Goal: Navigation & Orientation: Find specific page/section

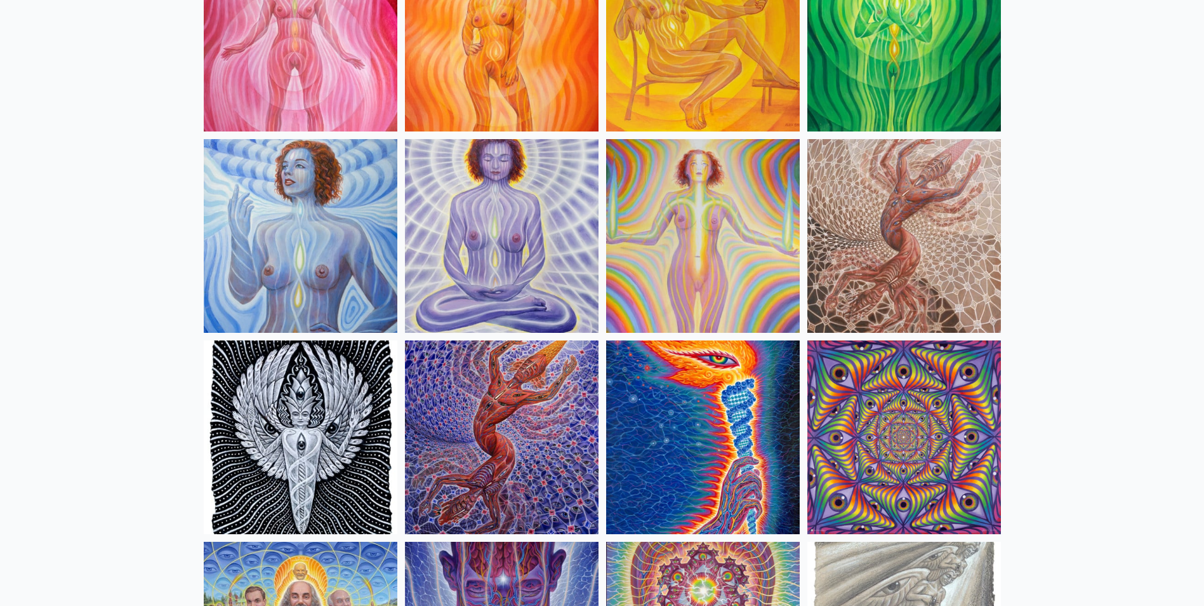
scroll to position [1270, 0]
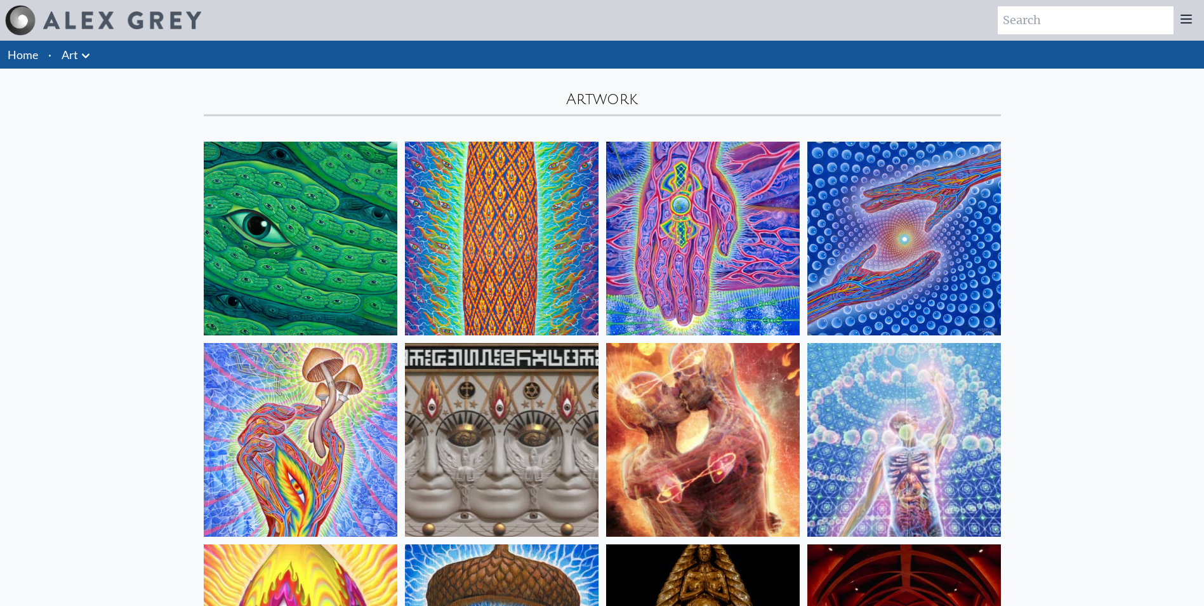
click at [86, 58] on icon at bounding box center [86, 55] width 8 height 4
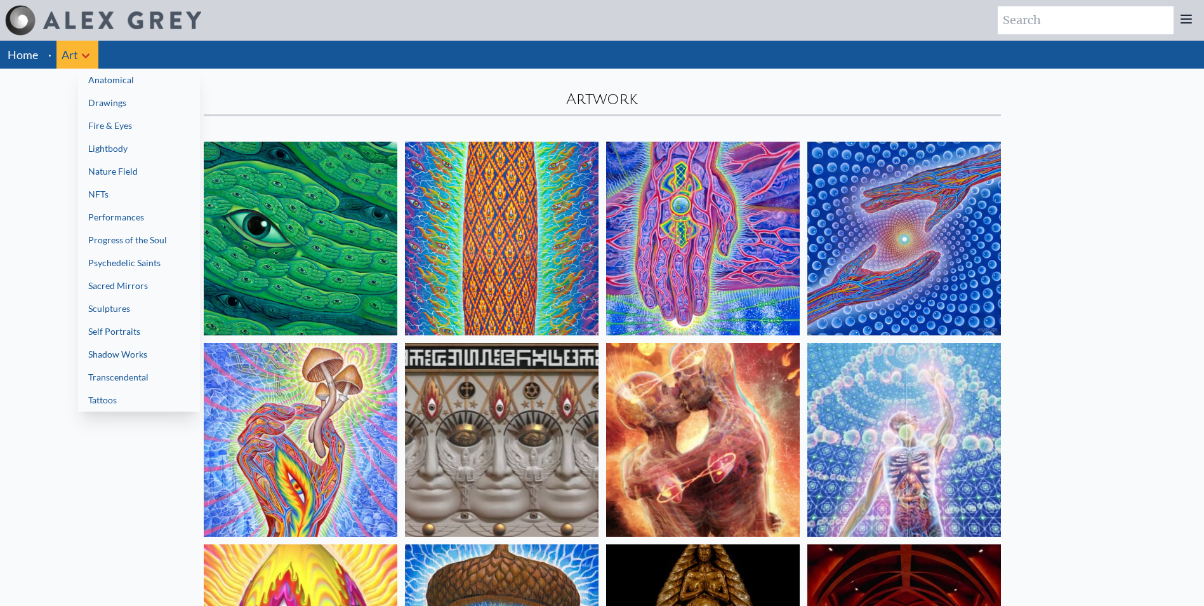
click at [150, 263] on link "Psychedelic Saints" at bounding box center [139, 262] width 122 height 23
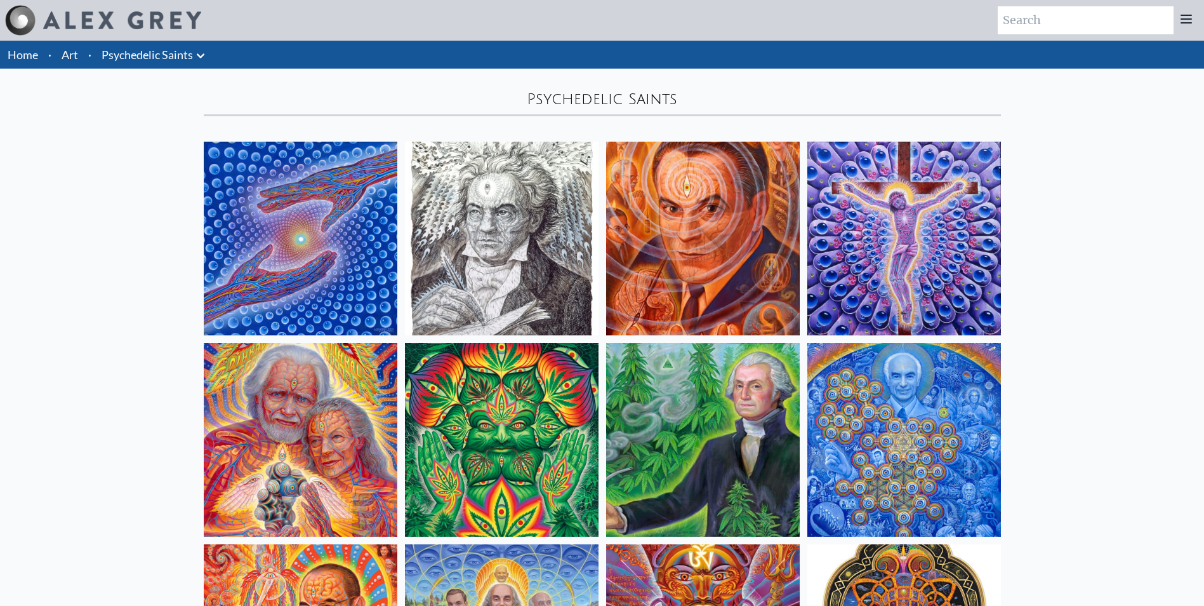
click at [204, 60] on icon at bounding box center [200, 55] width 15 height 15
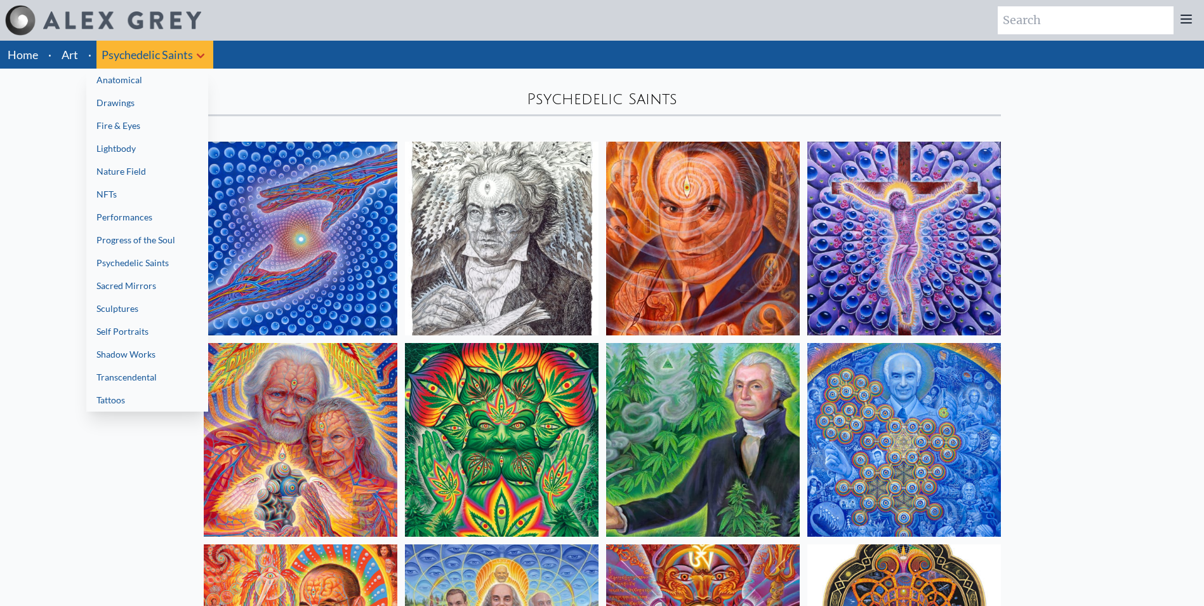
click at [160, 289] on link "Sacred Mirrors" at bounding box center [147, 285] width 122 height 23
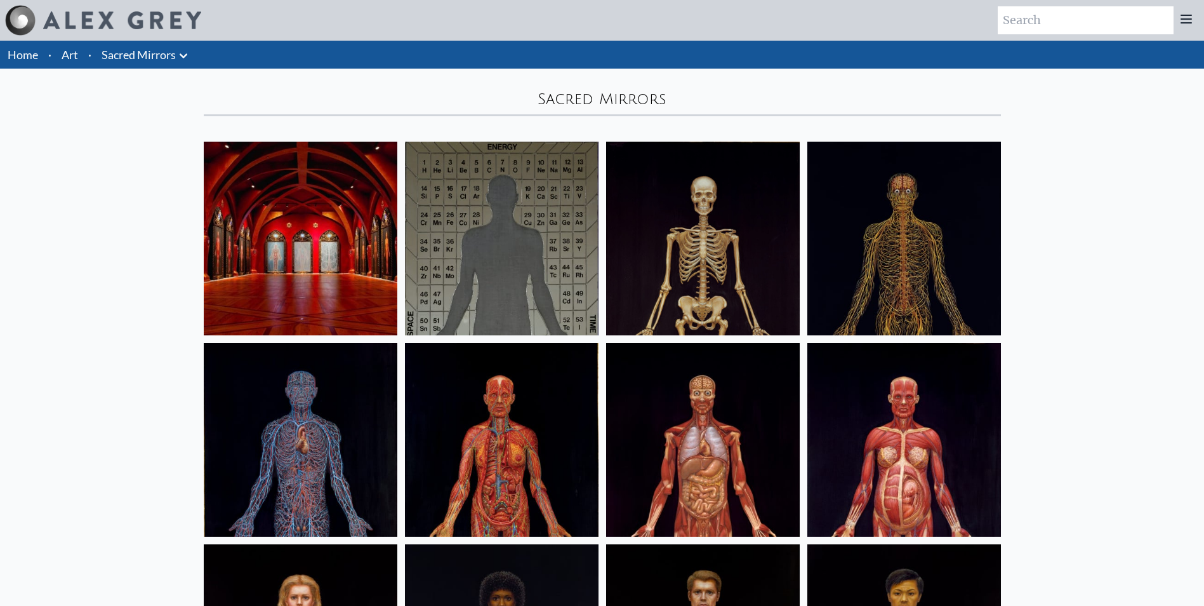
click at [154, 52] on link "Sacred Mirrors" at bounding box center [139, 55] width 74 height 18
click at [189, 61] on icon at bounding box center [183, 55] width 15 height 15
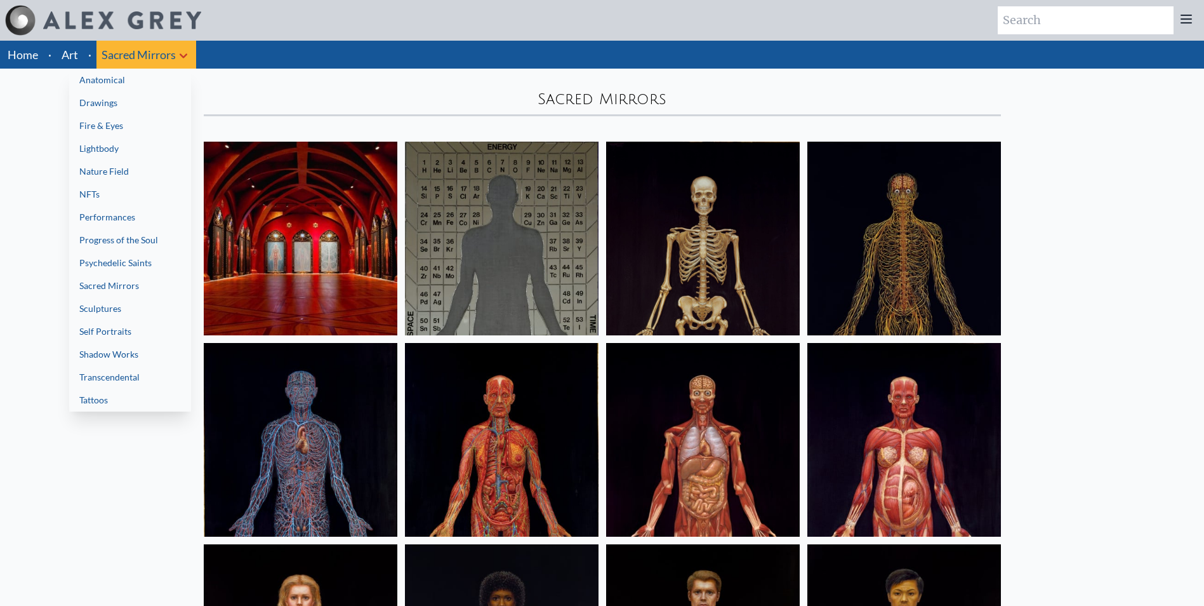
click at [116, 329] on link "Self Portraits" at bounding box center [130, 331] width 122 height 23
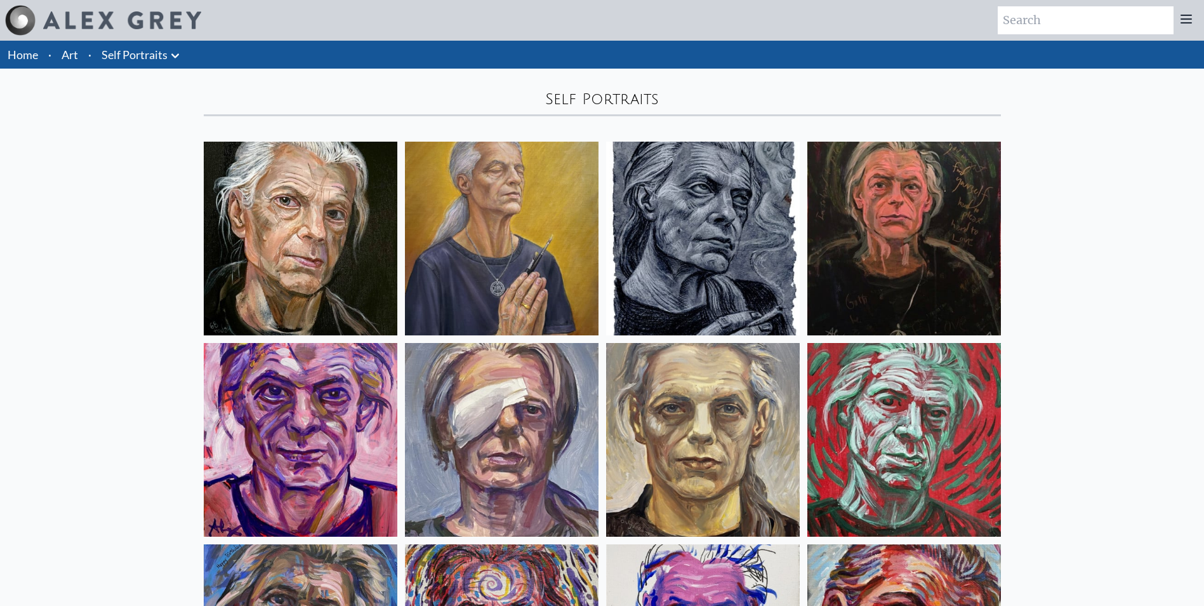
click at [135, 49] on link "Self Portraits" at bounding box center [135, 55] width 66 height 18
click at [173, 59] on icon at bounding box center [175, 55] width 15 height 15
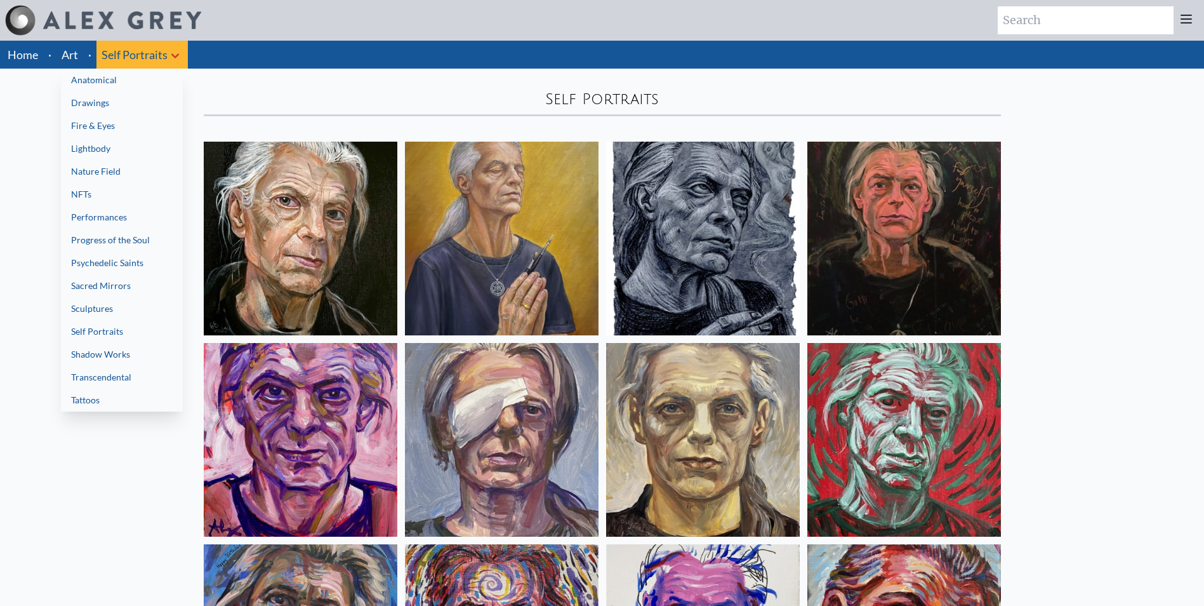
click at [134, 310] on link "Sculptures" at bounding box center [122, 308] width 122 height 23
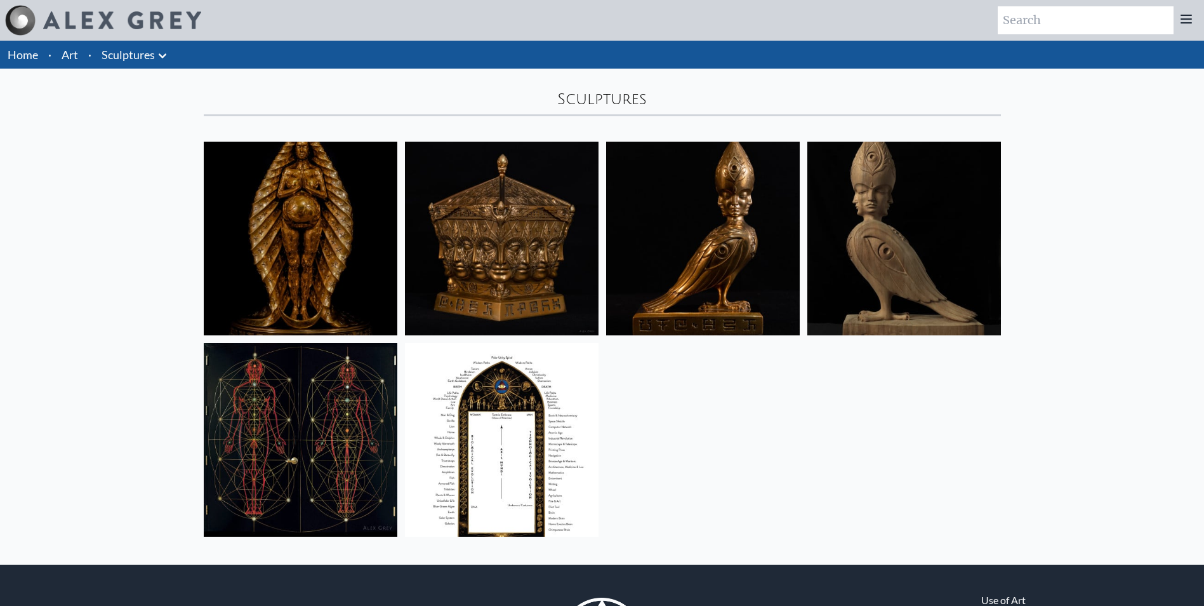
click at [150, 46] on link "Sculptures" at bounding box center [128, 55] width 53 height 18
click at [161, 50] on icon at bounding box center [162, 55] width 15 height 15
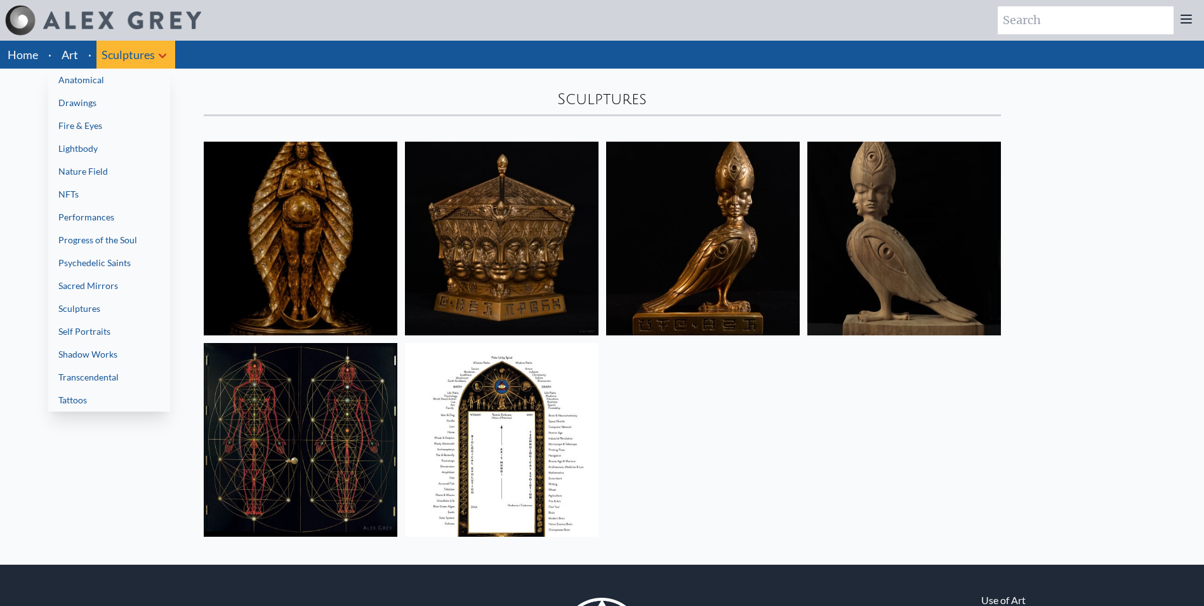
click at [114, 378] on link "Transcendental" at bounding box center [109, 377] width 122 height 23
